Goal: Entertainment & Leisure: Consume media (video, audio)

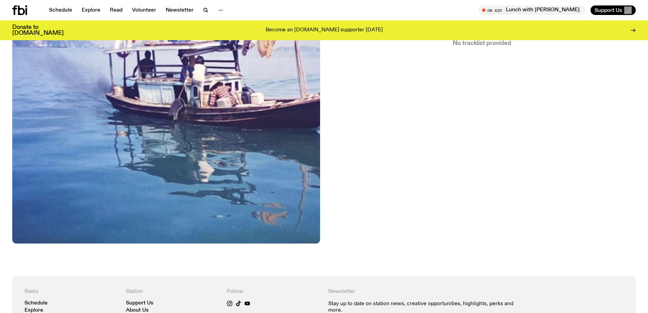
scroll to position [349, 0]
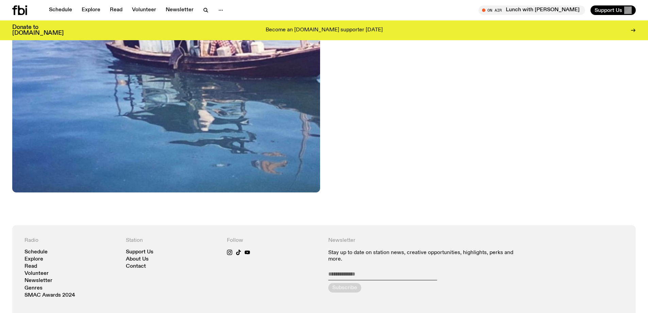
drag, startPoint x: 642, startPoint y: 245, endPoint x: 650, endPoint y: 194, distance: 51.0
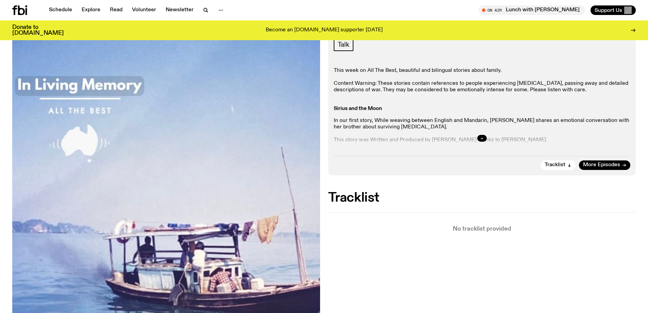
scroll to position [109, 0]
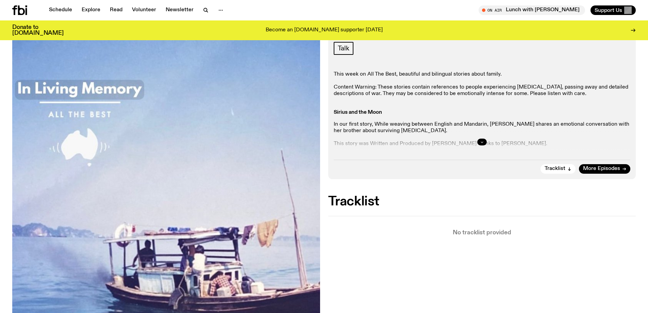
click at [481, 140] on icon "button" at bounding box center [482, 142] width 4 height 4
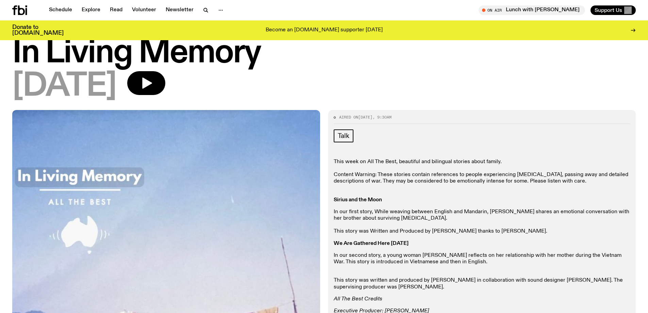
scroll to position [19, 0]
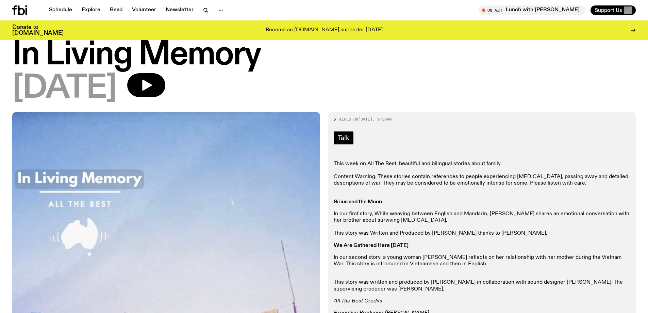
click at [343, 139] on span "Talk" at bounding box center [344, 137] width 12 height 7
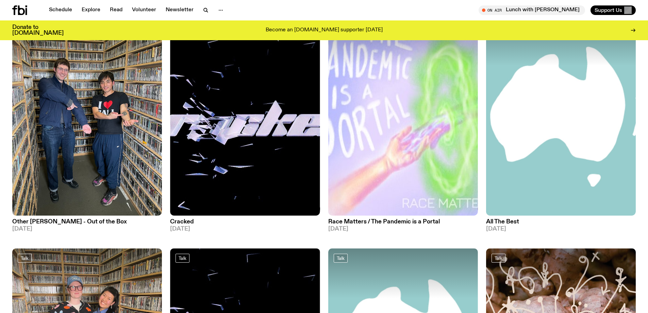
scroll to position [357, 0]
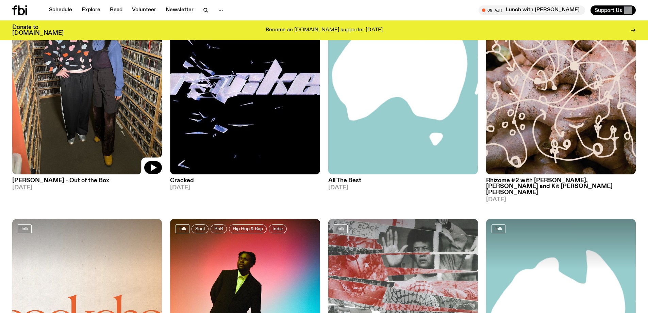
click at [100, 123] on img at bounding box center [87, 74] width 150 height 200
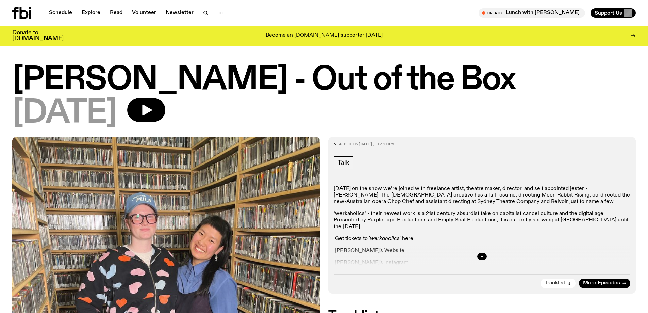
click at [570, 282] on icon "button" at bounding box center [570, 283] width 4 height 4
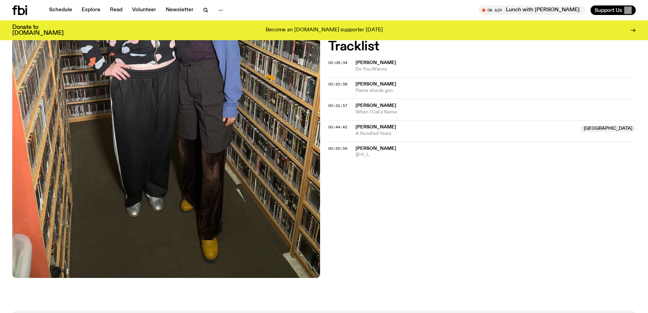
scroll to position [264, 0]
click at [375, 85] on span "[PERSON_NAME]" at bounding box center [376, 83] width 41 height 5
click at [358, 81] on span "[PERSON_NAME]" at bounding box center [496, 84] width 281 height 6
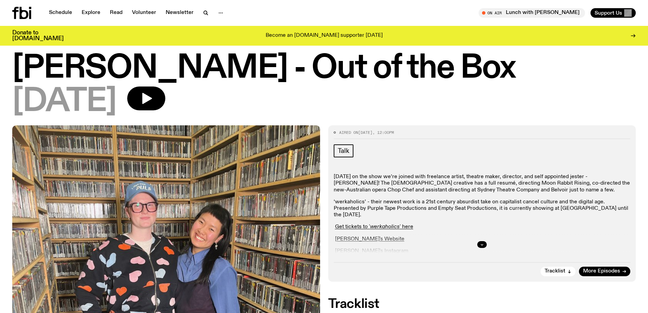
scroll to position [0, 0]
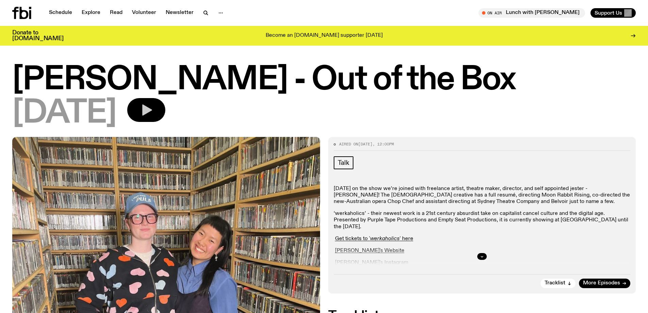
click at [153, 109] on icon "button" at bounding box center [146, 110] width 14 height 14
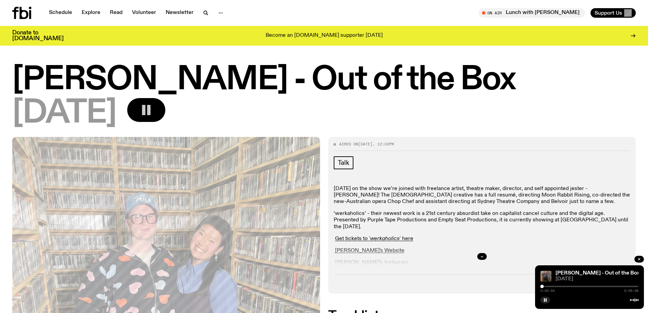
click at [565, 286] on div at bounding box center [590, 285] width 98 height 1
